Goal: Use online tool/utility: Utilize a website feature to perform a specific function

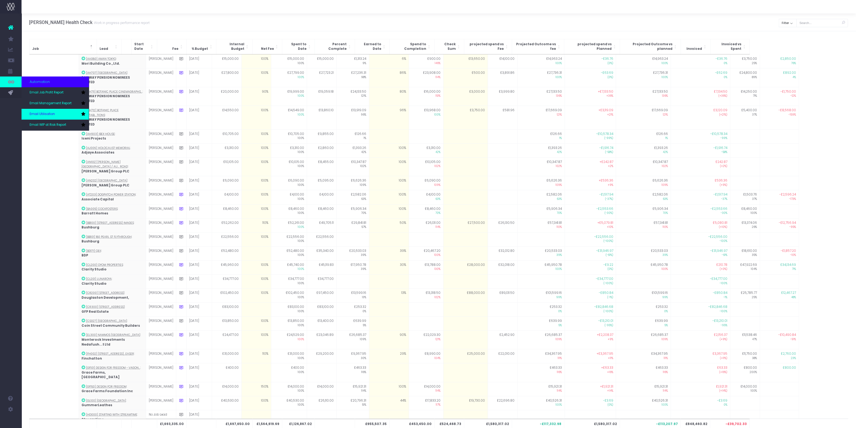
click at [43, 112] on span "Email Utilisation" at bounding box center [42, 114] width 25 height 5
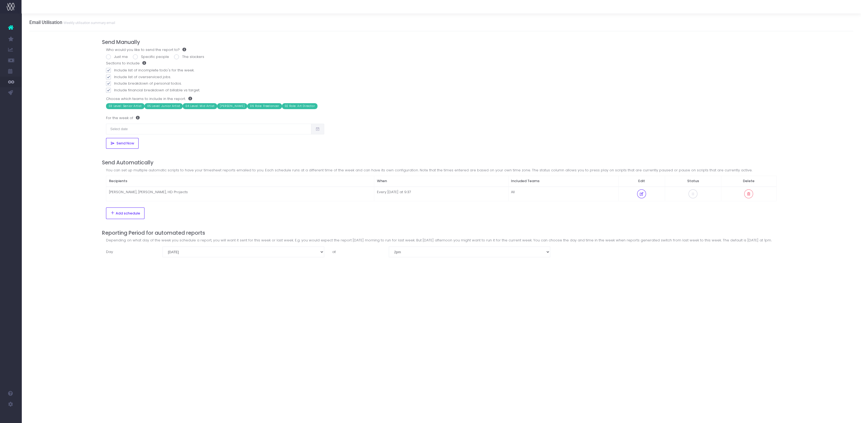
click at [108, 58] on span at bounding box center [108, 56] width 5 height 5
click at [114, 58] on input "Just me" at bounding box center [115, 55] width 3 height 3
radio input "true"
click at [122, 124] on input "text" at bounding box center [208, 129] width 205 height 11
click at [114, 166] on td "6" at bounding box center [113, 165] width 9 height 8
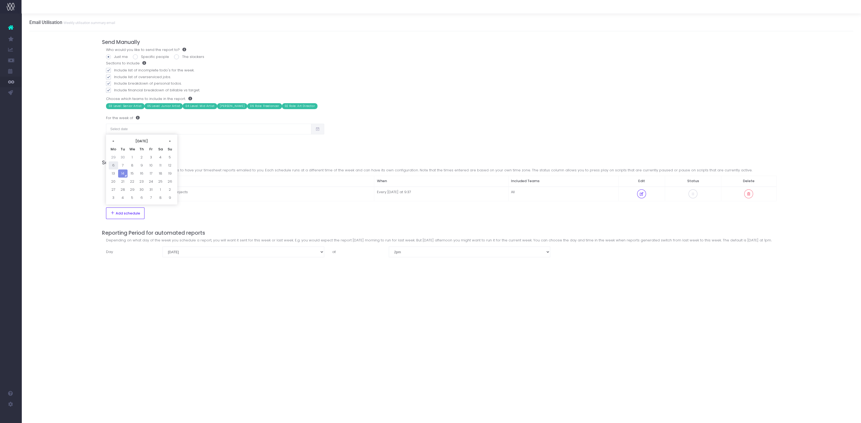
type input "[DATE]"
click at [123, 140] on button "Send Now" at bounding box center [122, 143] width 33 height 11
